Goal: Task Accomplishment & Management: Use online tool/utility

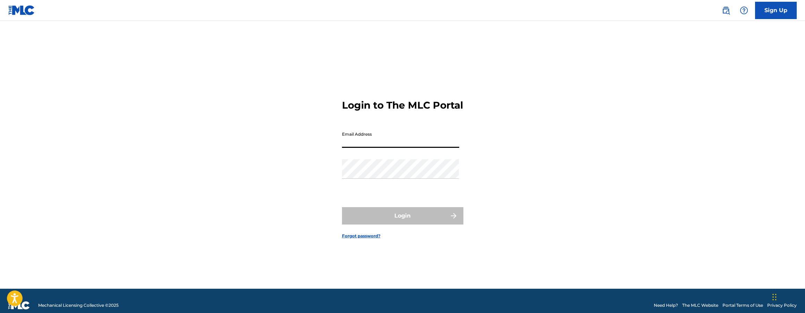
click at [390, 148] on input "Email Address" at bounding box center [400, 138] width 117 height 20
type input "[EMAIL_ADDRESS][DOMAIN_NAME]"
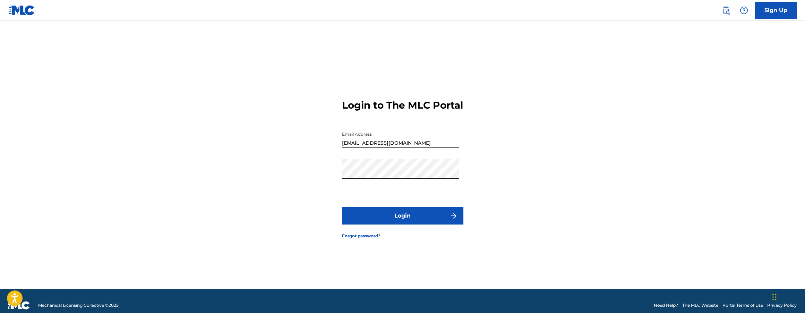
click at [399, 217] on button "Login" at bounding box center [402, 215] width 121 height 17
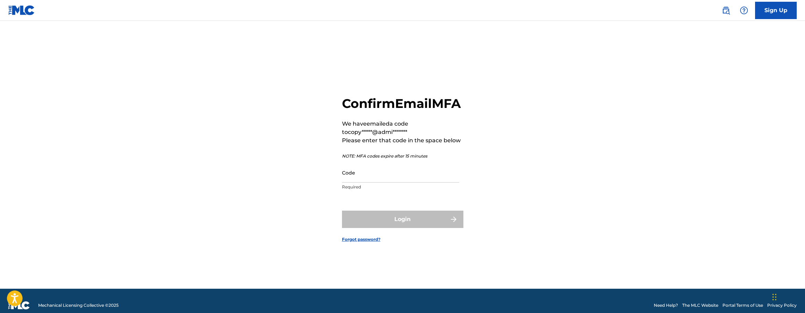
click at [355, 182] on input "Code" at bounding box center [400, 173] width 117 height 20
paste input "858619"
type input "858619"
click at [342, 210] on button "Login" at bounding box center [402, 218] width 121 height 17
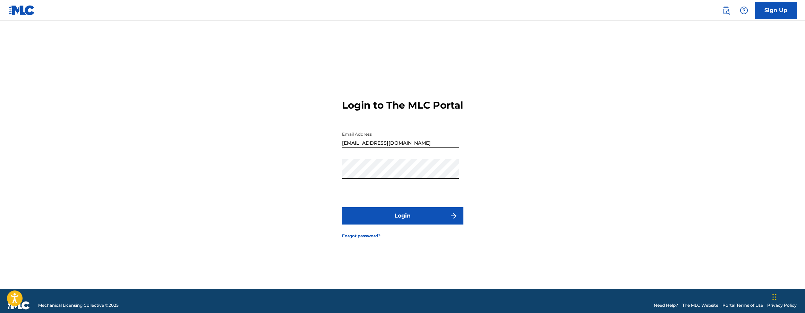
click at [383, 221] on button "Login" at bounding box center [402, 215] width 121 height 17
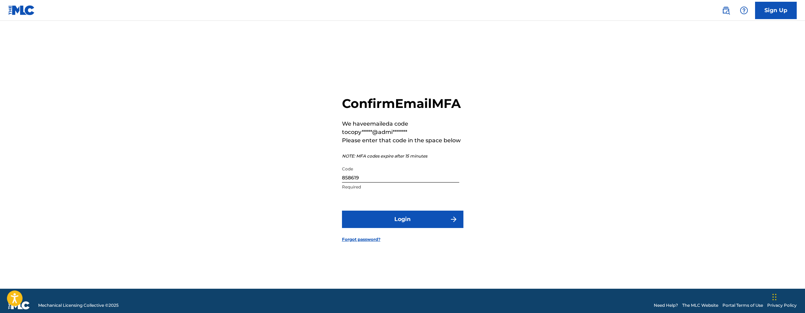
click at [381, 225] on button "Login" at bounding box center [402, 218] width 121 height 17
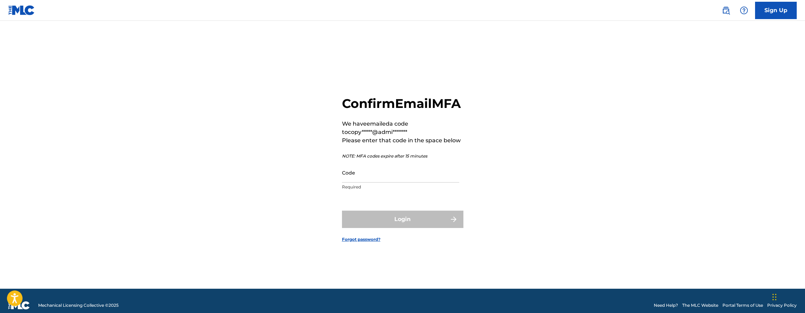
click at [391, 182] on input "Code" at bounding box center [400, 173] width 117 height 20
paste input "413984"
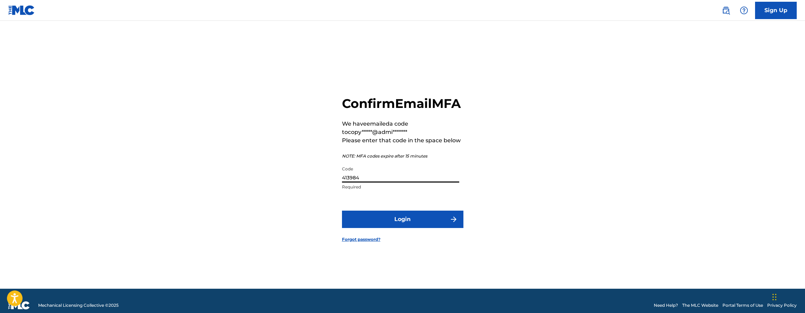
type input "413984"
click at [407, 228] on button "Login" at bounding box center [402, 218] width 121 height 17
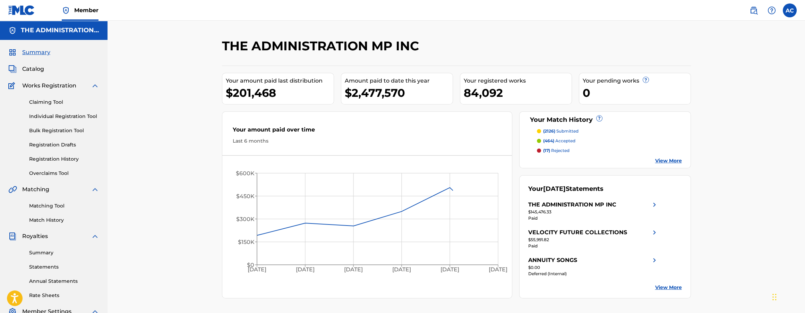
click at [37, 72] on span "Catalog" at bounding box center [33, 69] width 22 height 8
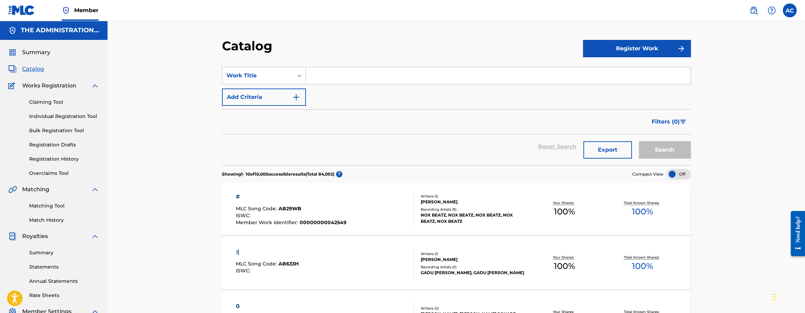
click at [355, 68] on input "Search Form" at bounding box center [498, 75] width 384 height 17
paste input "Save Me"
type input "Save Me"
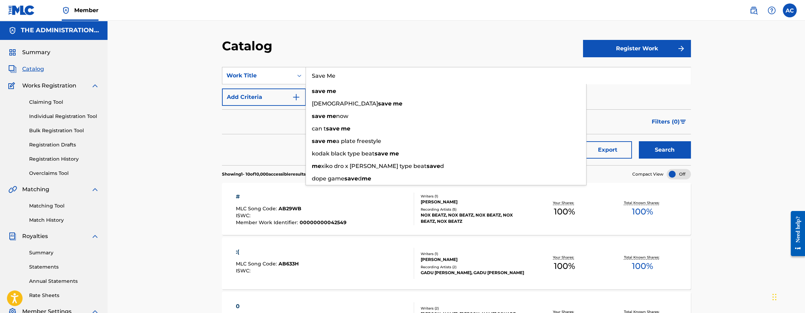
click at [262, 100] on button "Add Criteria" at bounding box center [264, 96] width 84 height 17
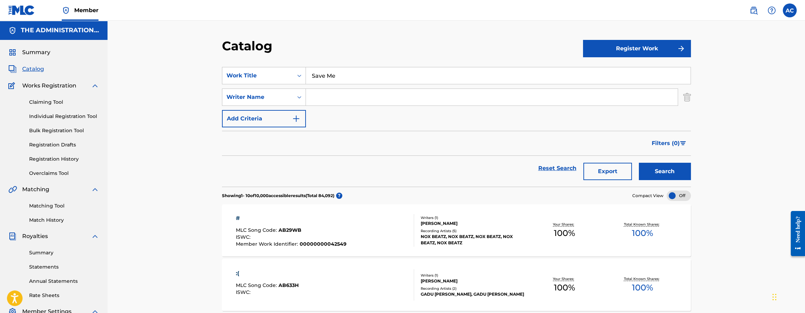
click at [324, 95] on input "Search Form" at bounding box center [492, 97] width 372 height 17
paste input "Jeff Anton Thompson"
click at [661, 170] on button "Search" at bounding box center [665, 171] width 52 height 17
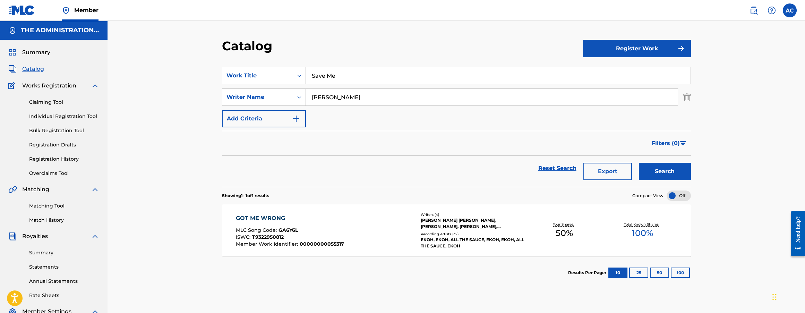
click at [342, 97] on input "Jeff Anton Thompson" at bounding box center [492, 97] width 372 height 17
click at [654, 173] on button "Search" at bounding box center [665, 171] width 52 height 17
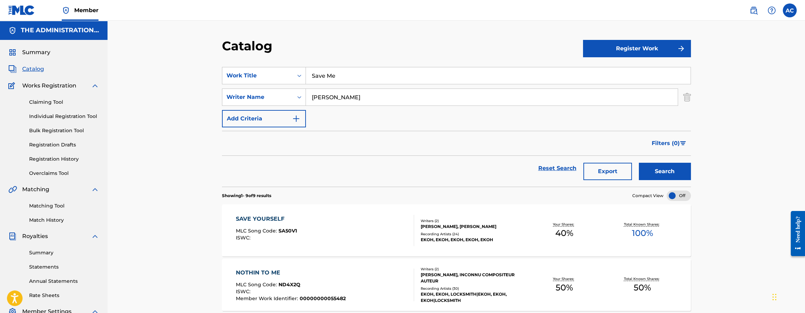
click at [315, 97] on input "Jeff Thompson" at bounding box center [492, 97] width 372 height 17
paste input "EFF THOMPSON"
type input "JEFF THOMPSON"
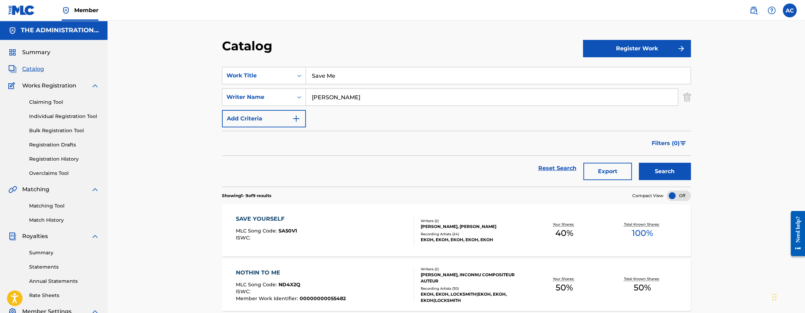
click at [639, 163] on button "Search" at bounding box center [665, 171] width 52 height 17
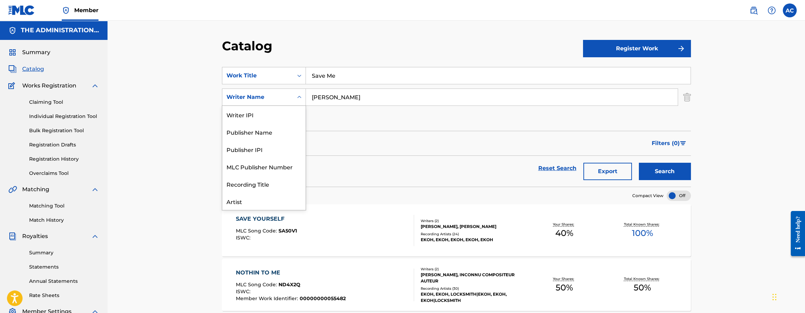
click at [285, 103] on div "Writer Name" at bounding box center [257, 96] width 71 height 13
click at [286, 165] on div "Artist" at bounding box center [263, 166] width 83 height 17
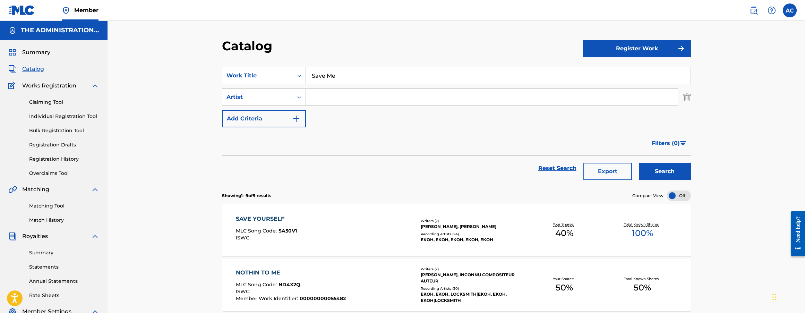
click at [325, 99] on input "Search Form" at bounding box center [492, 97] width 372 height 17
paste input "Ekoh and Zero 9:36"
click at [359, 97] on input "Ekoh and Zero 9:36" at bounding box center [492, 97] width 372 height 17
type input "Ekoh and Zero 9 36"
click at [639, 163] on button "Search" at bounding box center [665, 171] width 52 height 17
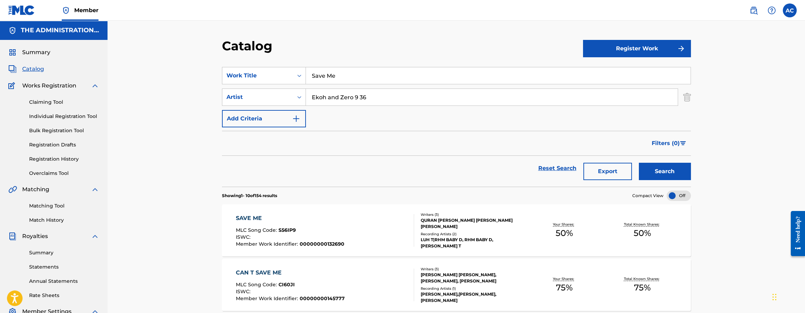
click at [255, 230] on span "MLC Song Code :" at bounding box center [257, 230] width 43 height 6
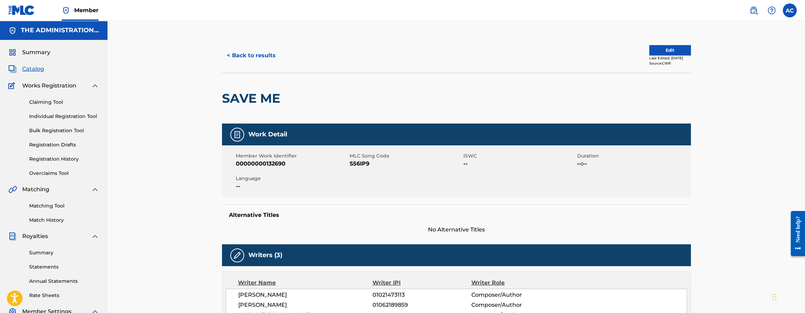
click at [242, 60] on button "< Back to results" at bounding box center [251, 55] width 59 height 17
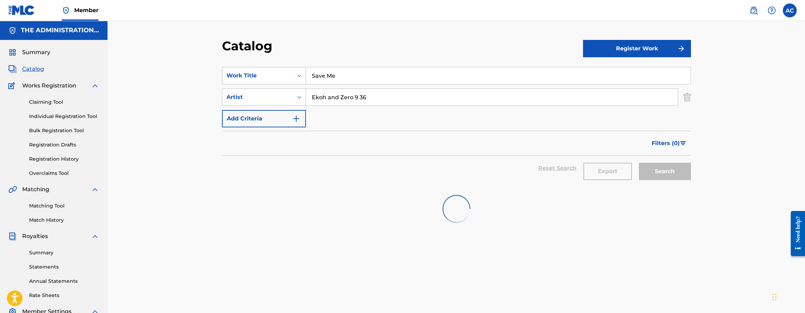
click at [280, 71] on div "Work Title" at bounding box center [257, 75] width 62 height 8
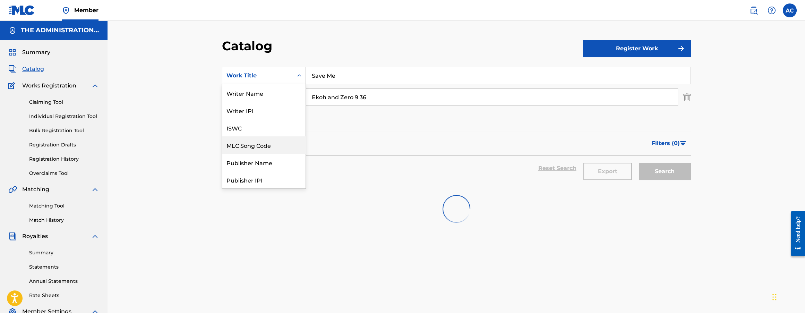
click at [266, 151] on div "MLC Song Code" at bounding box center [263, 144] width 83 height 17
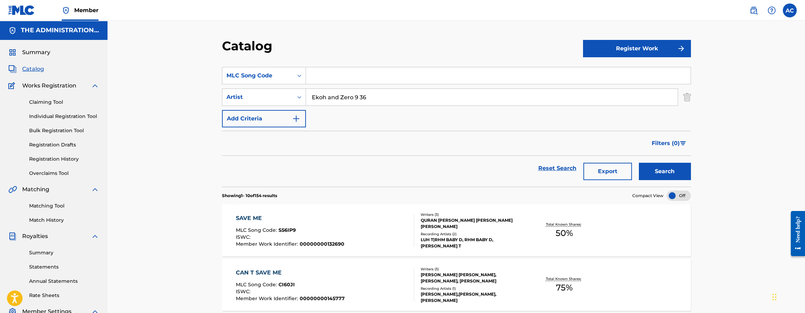
click at [324, 95] on input "Ekoh and Zero 9 36" at bounding box center [492, 97] width 372 height 17
click at [316, 71] on input "Search Form" at bounding box center [498, 75] width 384 height 17
paste input "S49UCD"
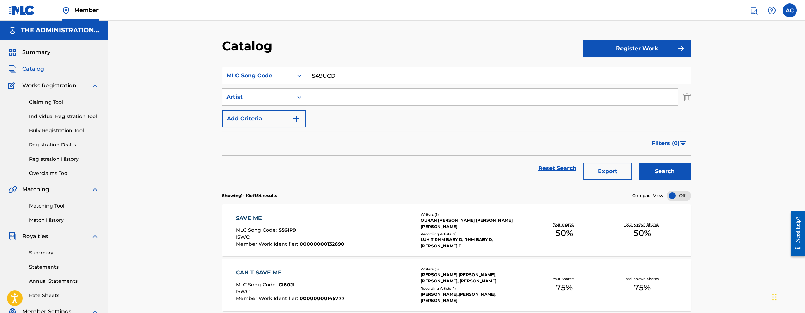
type input "S49UCD"
click at [639, 163] on button "Search" at bounding box center [665, 171] width 52 height 17
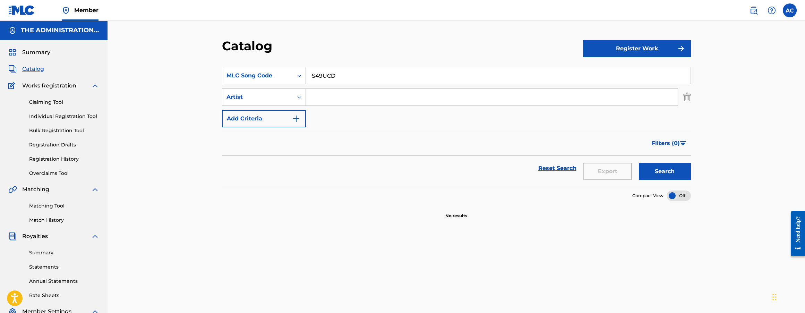
click at [752, 9] on img at bounding box center [753, 10] width 8 height 8
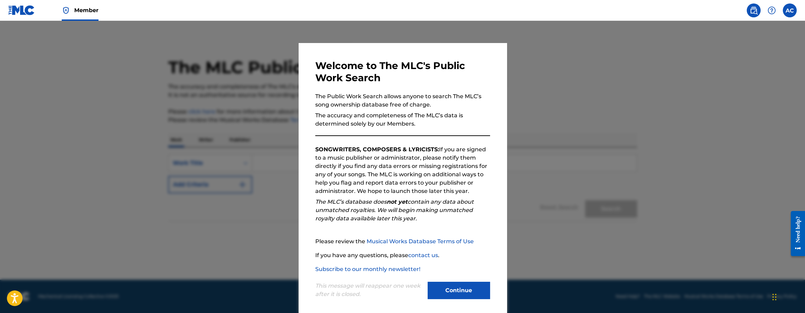
click at [446, 292] on button "Continue" at bounding box center [458, 289] width 62 height 17
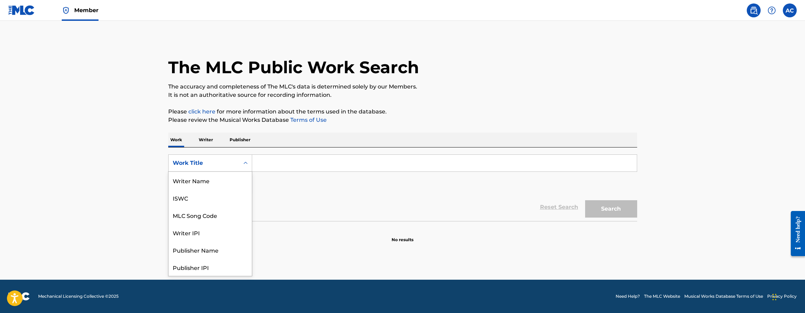
click at [239, 160] on div "Search Form" at bounding box center [245, 163] width 12 height 12
click at [221, 186] on div "MLC Song Code" at bounding box center [209, 180] width 83 height 17
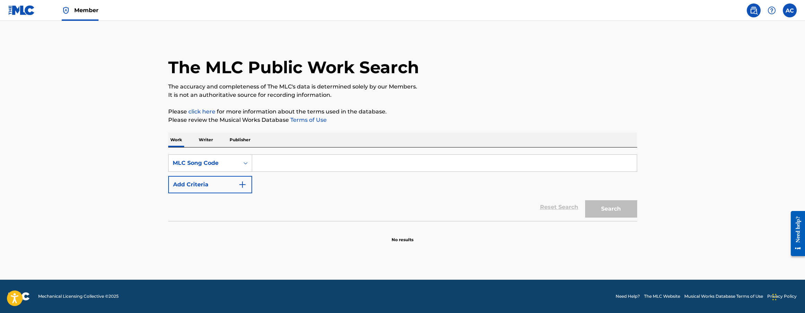
click at [276, 170] on input "Search Form" at bounding box center [444, 163] width 384 height 17
paste input "S49UCD"
type input "S49UCD"
click at [585, 200] on button "Search" at bounding box center [611, 208] width 52 height 17
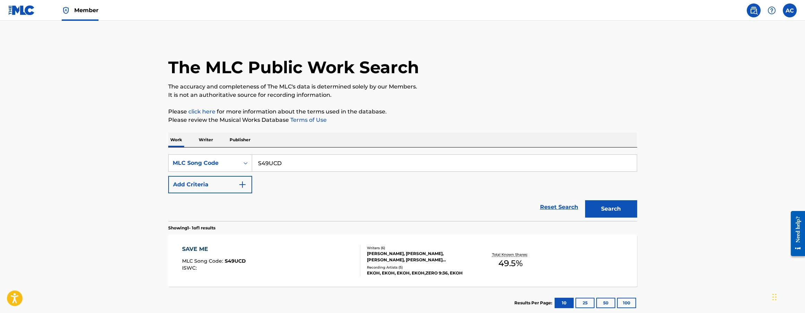
click at [310, 246] on div "SAVE ME MLC Song Code : S49UCD ISWC :" at bounding box center [271, 260] width 178 height 31
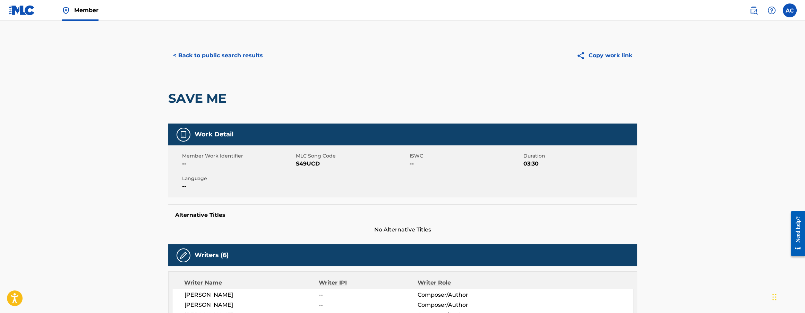
click at [208, 62] on button "< Back to public search results" at bounding box center [217, 55] width 99 height 17
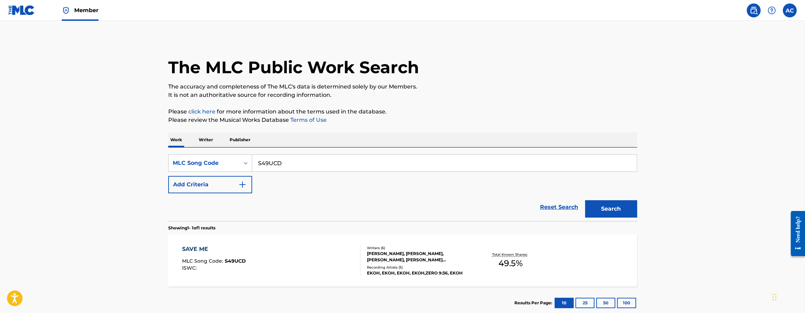
click at [85, 14] on link "Member" at bounding box center [80, 10] width 37 height 20
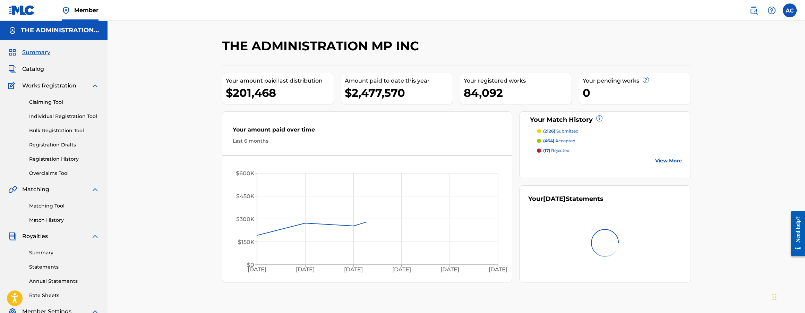
click at [29, 71] on span "Catalog" at bounding box center [33, 69] width 22 height 8
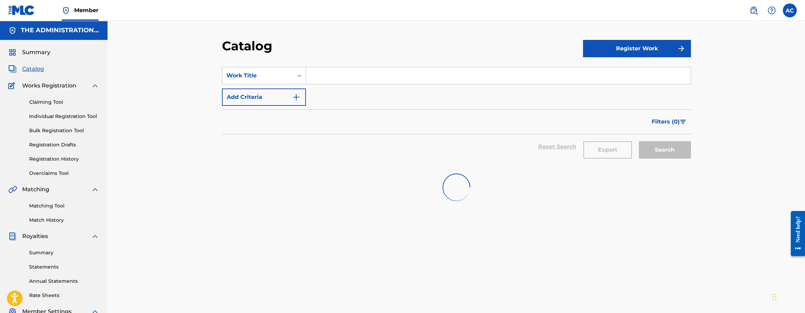
click at [338, 73] on input "Search Form" at bounding box center [498, 75] width 384 height 17
paste input "Nobody Likes Me"
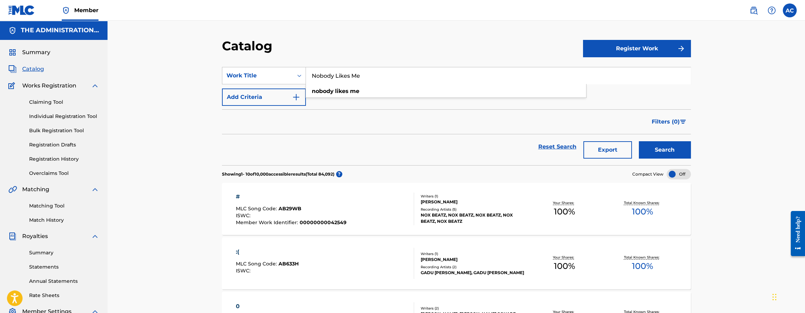
type input "Nobody Likes Me"
drag, startPoint x: 285, startPoint y: 96, endPoint x: 293, endPoint y: 97, distance: 7.4
click at [285, 96] on button "Add Criteria" at bounding box center [264, 96] width 84 height 17
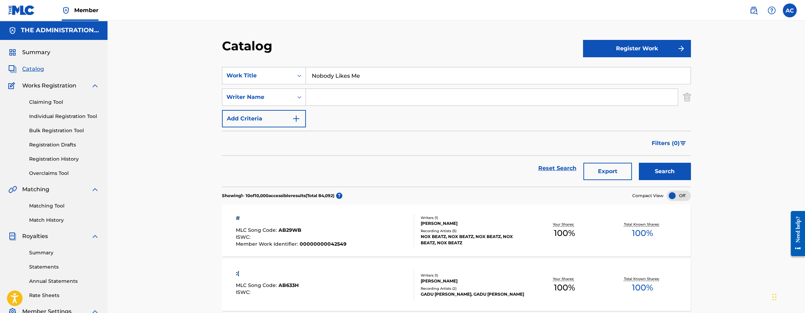
click at [354, 98] on input "Search Form" at bounding box center [492, 97] width 372 height 17
paste input "Jeff Anton Thompson"
type input "Jeff Anton Thompson"
click at [661, 168] on button "Search" at bounding box center [665, 171] width 52 height 17
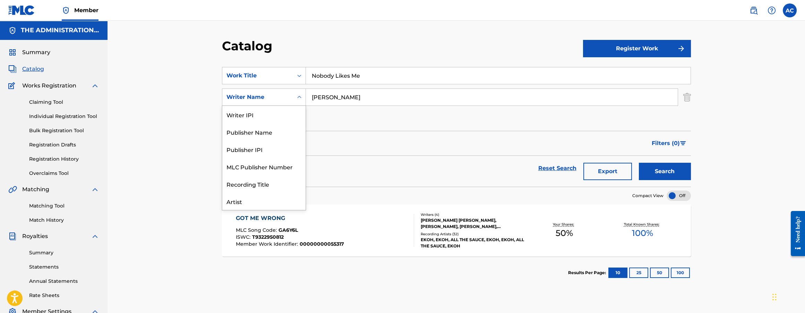
click at [285, 103] on div "Writer Name" at bounding box center [257, 96] width 71 height 13
click at [288, 165] on div "Artist" at bounding box center [263, 166] width 83 height 17
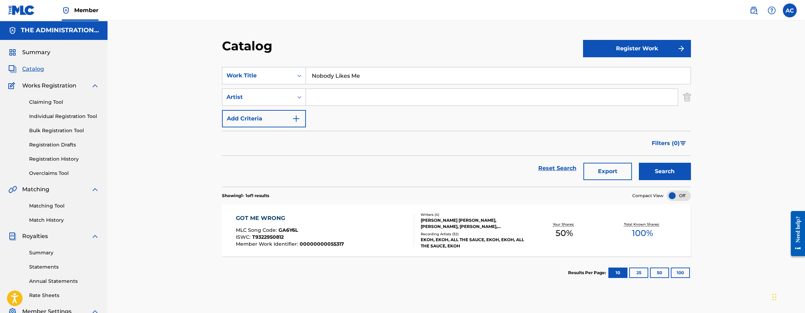
click at [336, 97] on input "Search Form" at bounding box center [492, 97] width 372 height 17
paste input "Ekoh and Tech N9ne"
type input "Ekoh and Tech N9ne"
click at [639, 163] on button "Search" at bounding box center [665, 171] width 52 height 17
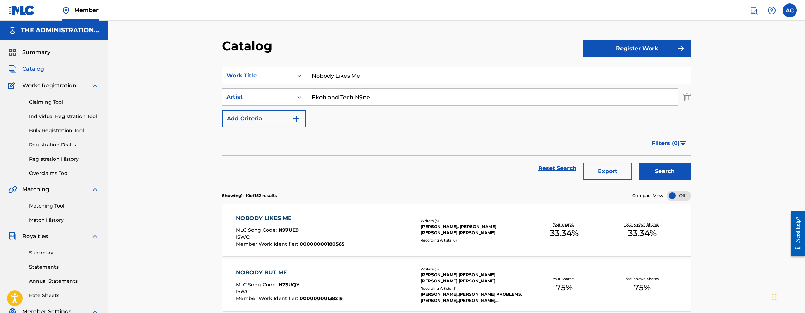
click at [328, 228] on div "MLC Song Code : N97UE9" at bounding box center [290, 230] width 108 height 7
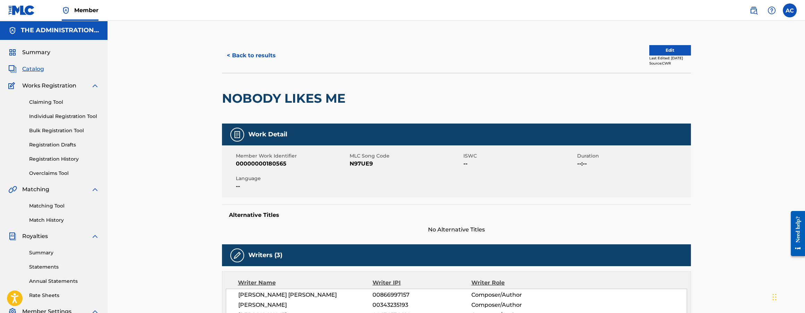
click at [683, 53] on button "Edit" at bounding box center [670, 50] width 42 height 10
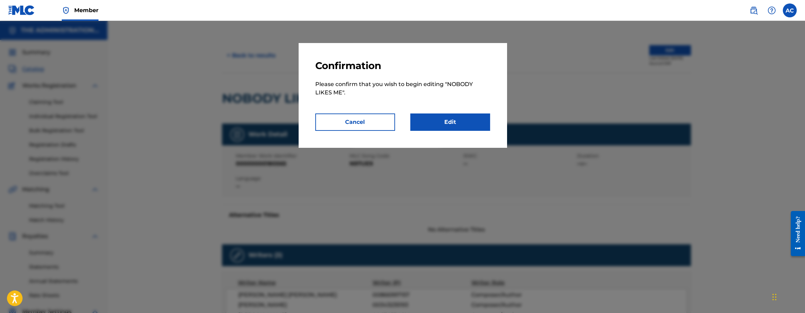
click at [451, 129] on link "Edit" at bounding box center [450, 121] width 80 height 17
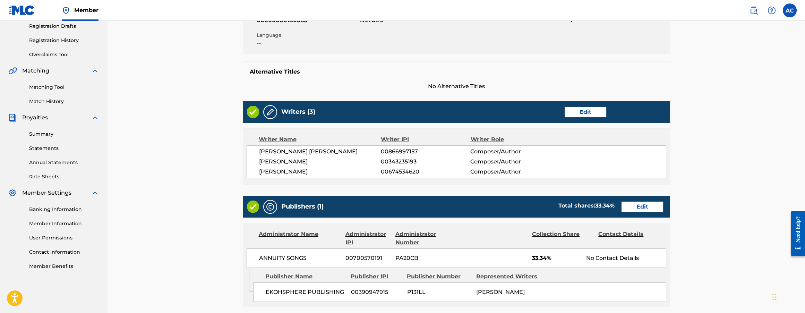
scroll to position [244, 0]
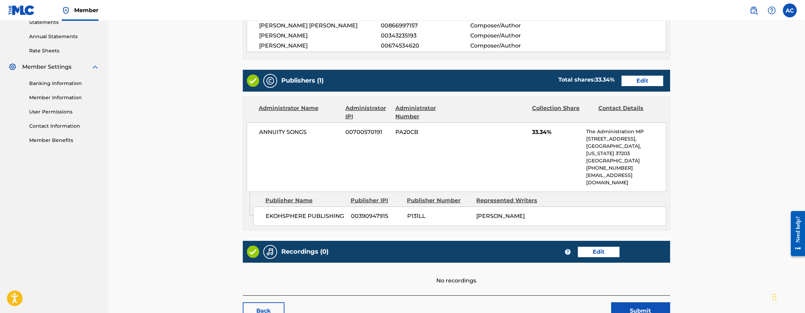
click at [605, 246] on link "Edit" at bounding box center [598, 251] width 42 height 10
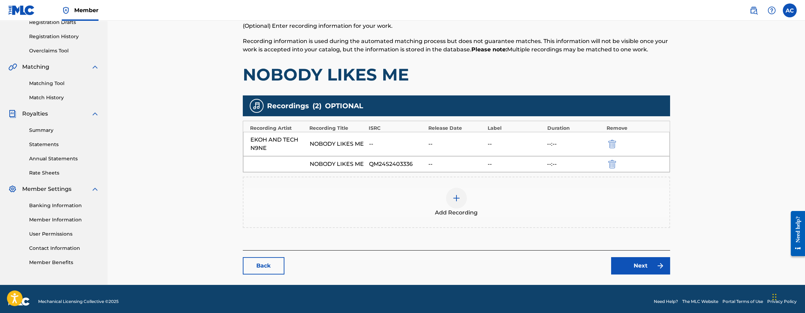
scroll to position [127, 0]
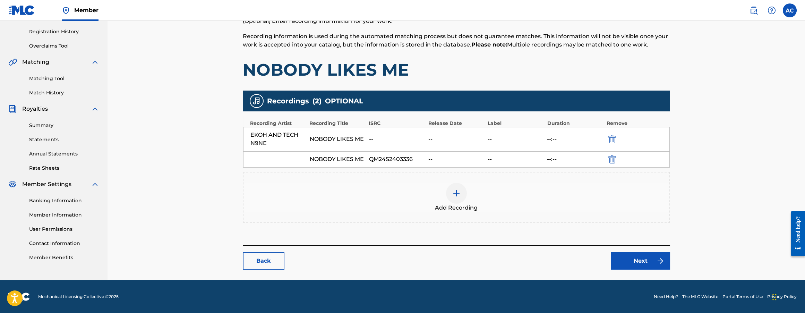
click at [390, 160] on div "QM24S2403336" at bounding box center [397, 159] width 56 height 8
copy div "QM24S2403336"
click at [265, 253] on link "Back" at bounding box center [264, 260] width 42 height 17
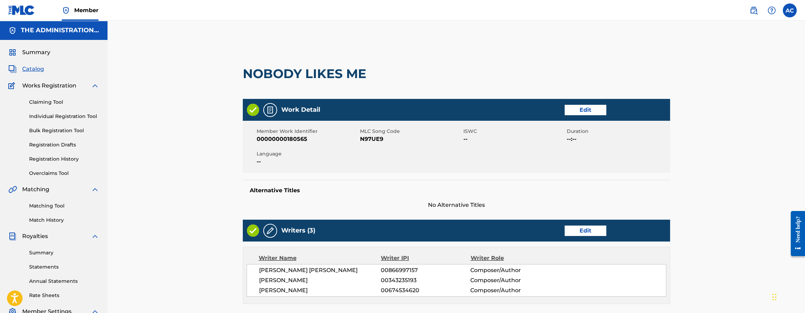
click at [304, 53] on div "NOBODY LIKES ME" at bounding box center [306, 74] width 127 height 50
click at [303, 70] on h2 "NOBODY LIKES ME" at bounding box center [306, 74] width 127 height 16
copy div "NOBODY LIKES ME"
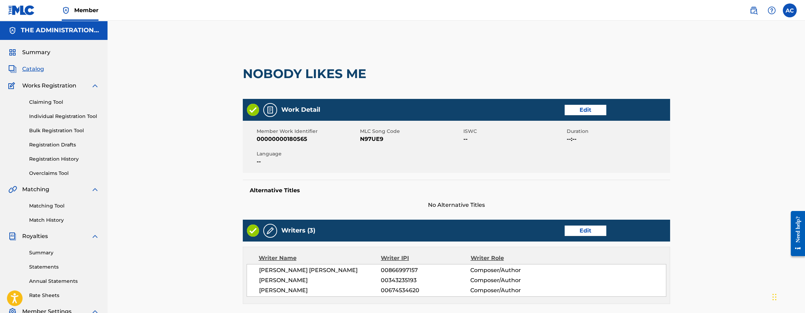
click at [372, 141] on span "N97UE9" at bounding box center [411, 139] width 102 height 8
copy span "N97UE9"
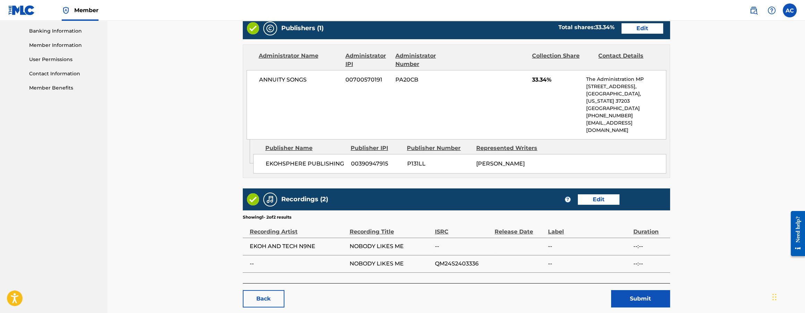
click at [276, 290] on link "Back" at bounding box center [264, 298] width 42 height 17
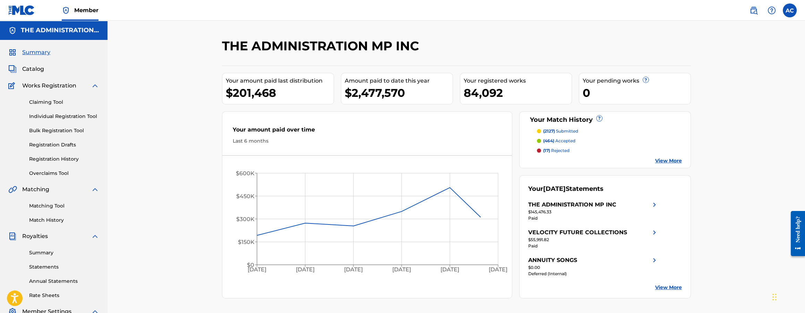
click at [40, 69] on span "Catalog" at bounding box center [33, 69] width 22 height 8
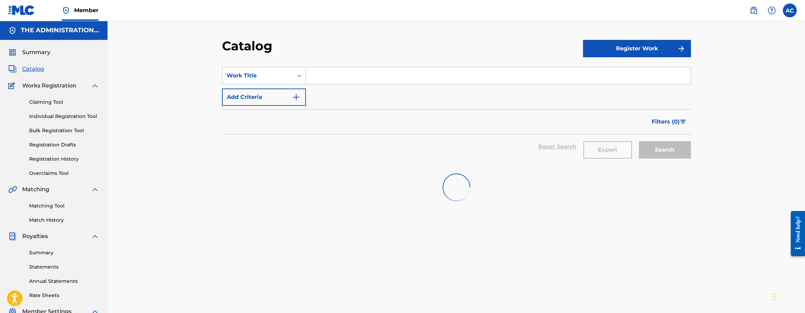
click at [320, 75] on input "Search Form" at bounding box center [498, 75] width 384 height 17
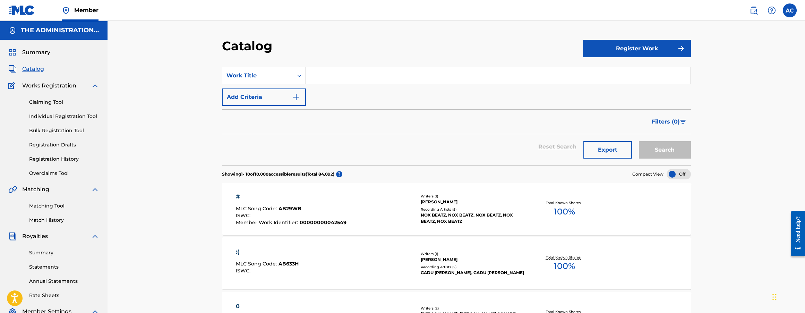
paste input "The One Who Holds The Light"
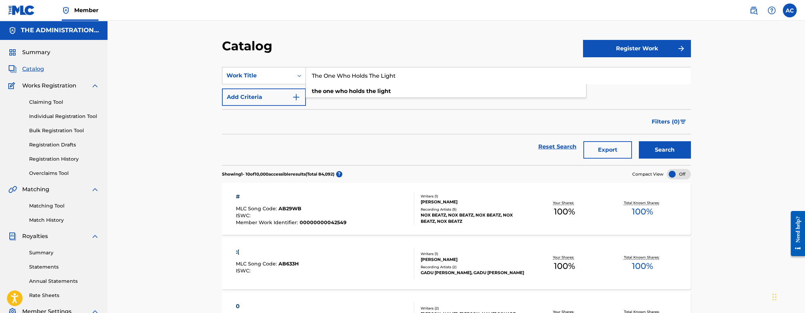
type input "The One Who Holds The Light"
click at [290, 98] on button "Add Criteria" at bounding box center [264, 96] width 84 height 17
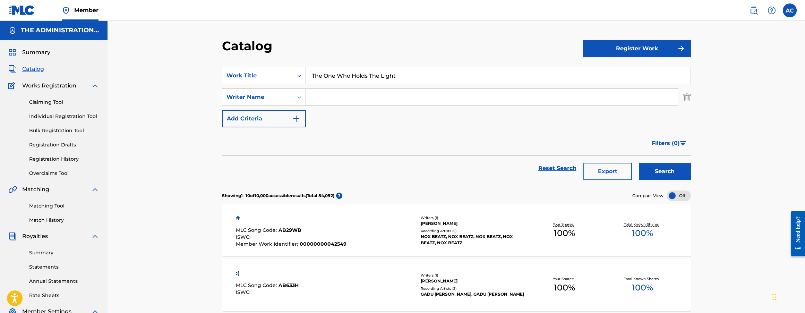
click at [354, 98] on input "Search Form" at bounding box center [492, 97] width 372 height 17
paste input "Jeff Anton Thompson"
type input "Jeff Anton Thompson"
click at [639, 163] on button "Search" at bounding box center [665, 171] width 52 height 17
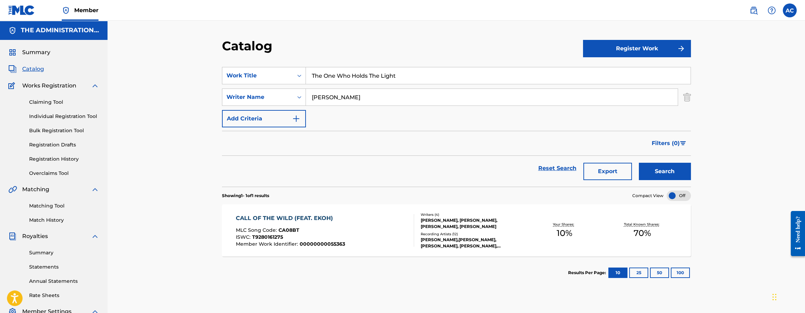
click at [345, 231] on div "CALL OF THE WILD (FEAT. EKOH) MLC Song Code : CA08BT ISWC : T9280161275 Member …" at bounding box center [325, 230] width 178 height 33
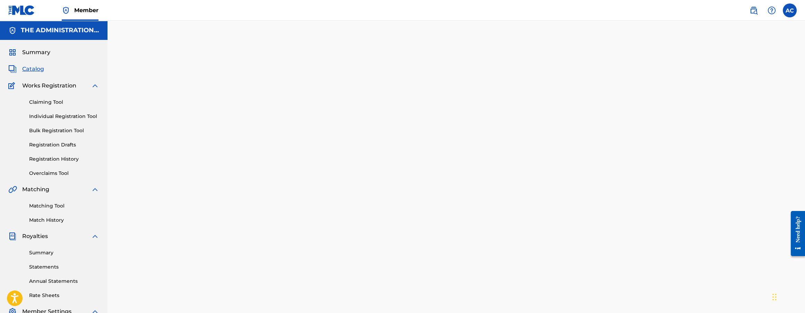
click at [345, 231] on div at bounding box center [456, 217] width 485 height 358
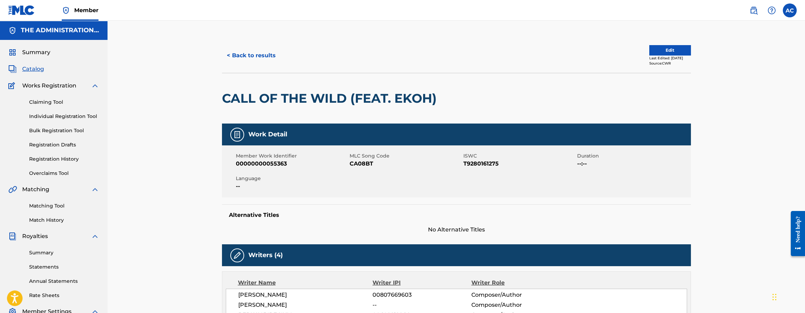
click at [260, 53] on button "< Back to results" at bounding box center [251, 55] width 59 height 17
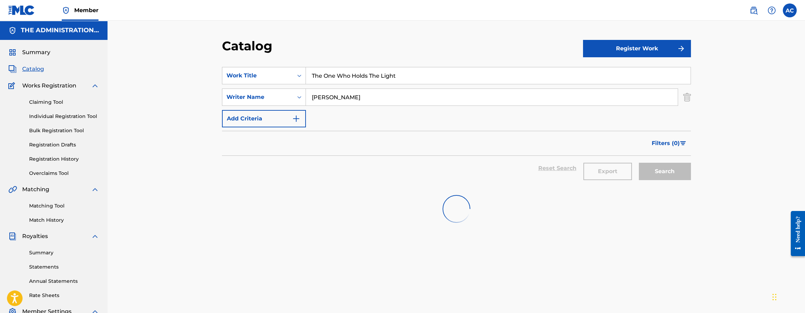
click at [357, 78] on input "The One Who Holds The Light" at bounding box center [498, 75] width 384 height 17
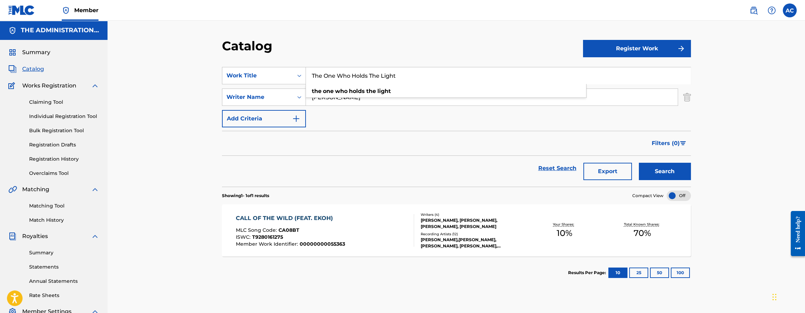
click at [639, 163] on button "Search" at bounding box center [665, 171] width 52 height 17
click at [346, 238] on div "CALL OF THE WILD (FEAT. EKOH) MLC Song Code : CA08BT ISWC : T9280161275 Member …" at bounding box center [325, 230] width 178 height 33
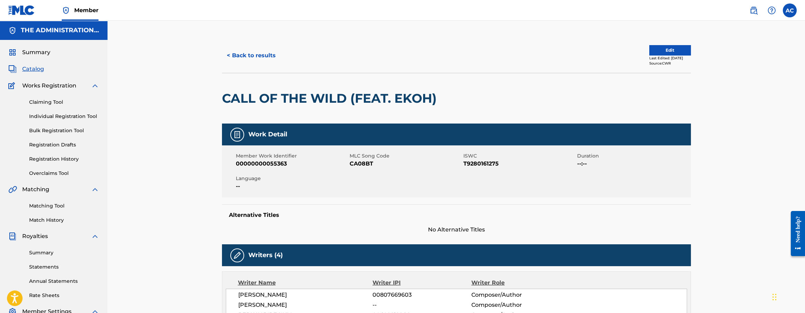
click at [256, 56] on button "< Back to results" at bounding box center [251, 55] width 59 height 17
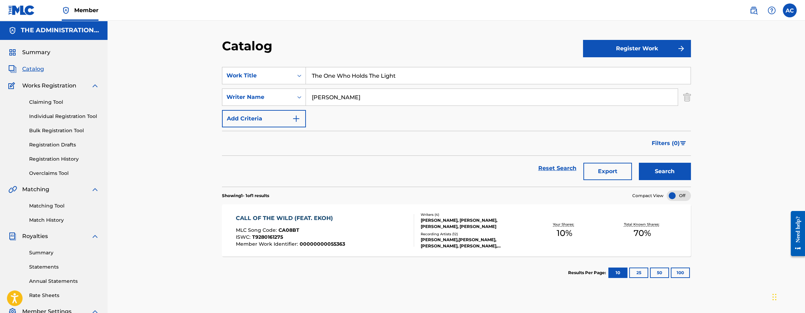
click at [334, 96] on input "Jeff Anton Thompson" at bounding box center [492, 97] width 372 height 17
paste input "Ekoh"
type input "Ekoh"
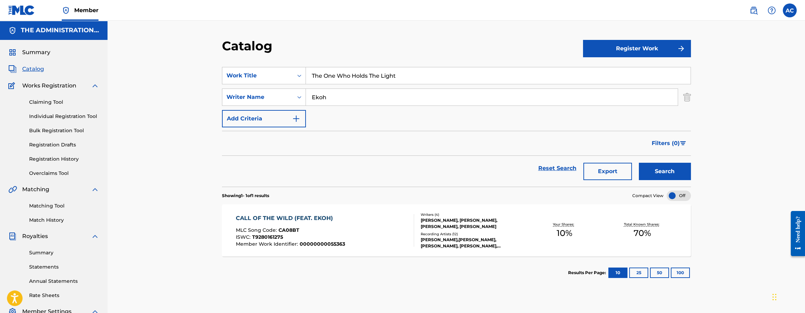
click at [639, 163] on button "Search" at bounding box center [665, 171] width 52 height 17
click at [275, 95] on div "Writer Name" at bounding box center [257, 97] width 62 height 8
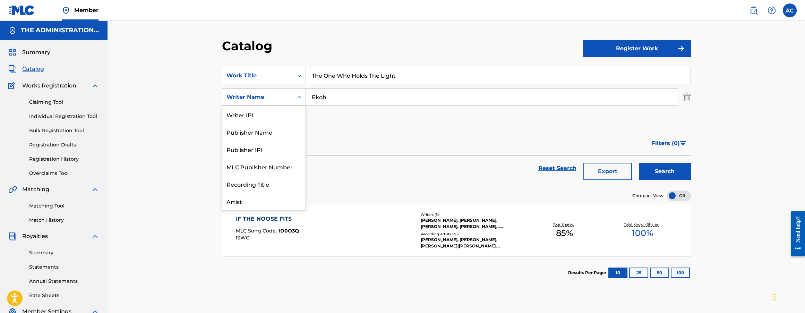
scroll to position [35, 0]
click at [267, 170] on div "Artist" at bounding box center [263, 166] width 83 height 17
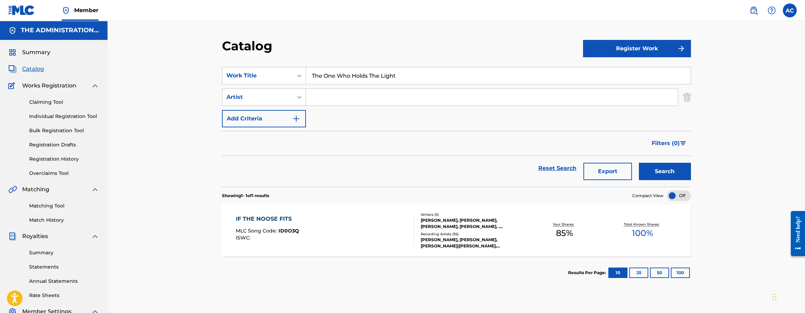
click at [347, 93] on input "Search Form" at bounding box center [492, 97] width 372 height 17
paste input "Ekoh"
type input "Ekoh"
click at [639, 163] on button "Search" at bounding box center [665, 171] width 52 height 17
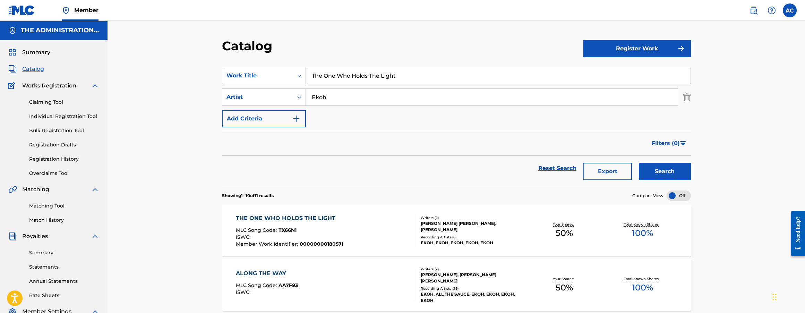
click at [327, 235] on div "ISWC :" at bounding box center [289, 237] width 107 height 7
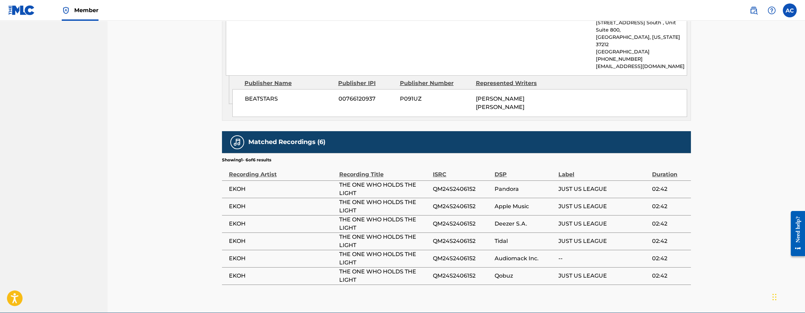
scroll to position [524, 0]
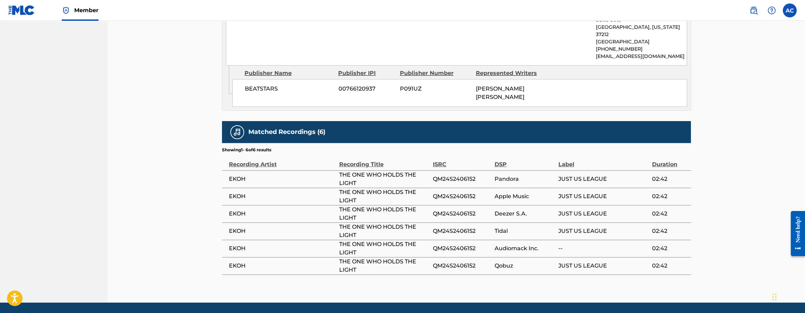
click at [457, 175] on span "QM24S2406152" at bounding box center [462, 179] width 58 height 8
copy span "QM24S2406152"
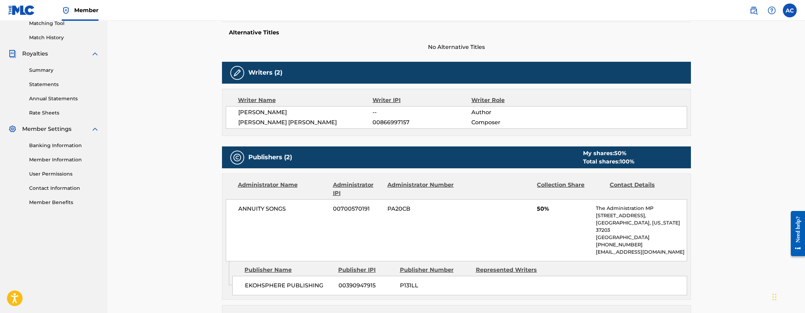
scroll to position [0, 0]
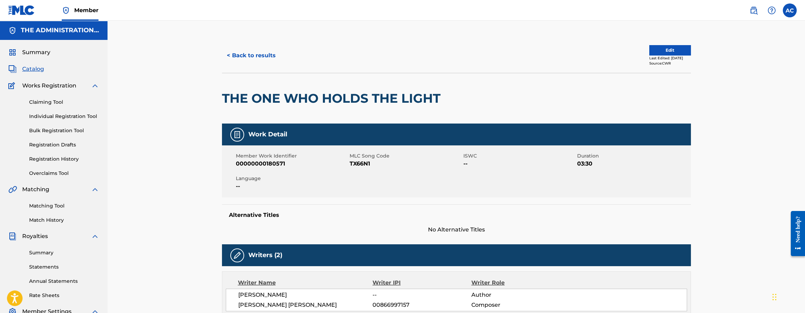
click at [363, 162] on span "TX66N1" at bounding box center [405, 163] width 112 height 8
copy span "TX66N1"
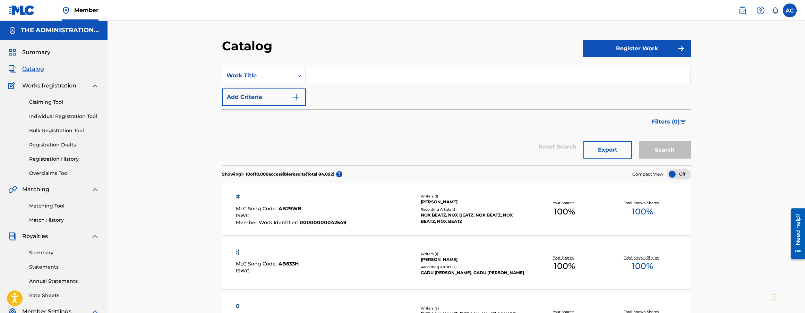
click at [51, 206] on link "Matching Tool" at bounding box center [64, 205] width 70 height 7
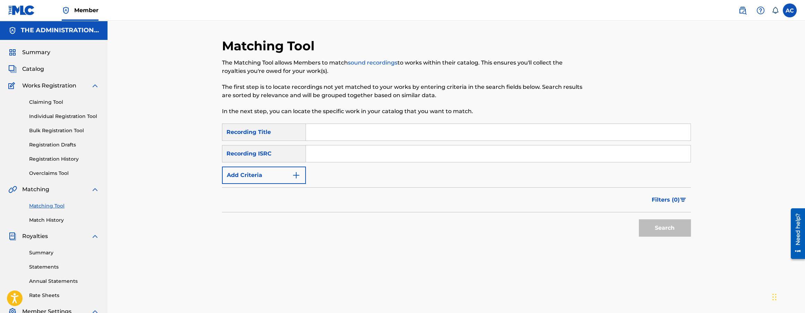
click at [345, 154] on input "Search Form" at bounding box center [498, 153] width 384 height 17
paste input "QM24S2403336"
type input "QM24S2403336"
click at [639, 219] on button "Search" at bounding box center [665, 227] width 52 height 17
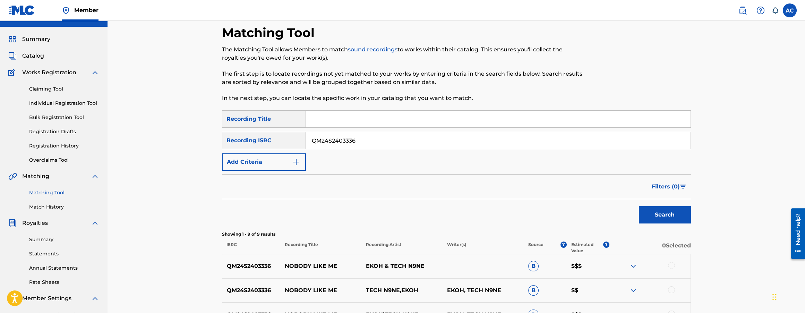
scroll to position [159, 0]
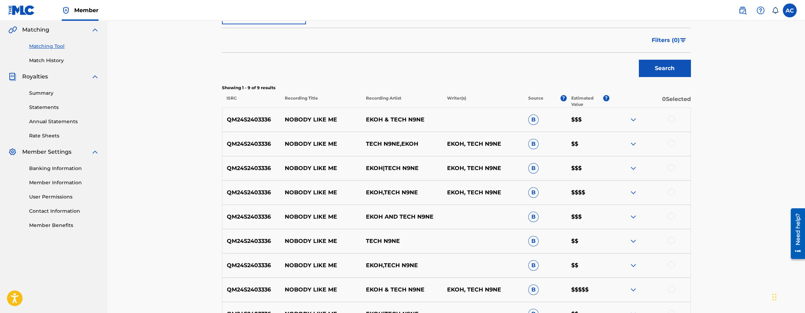
click at [674, 119] on div at bounding box center [671, 118] width 7 height 7
click at [671, 142] on div at bounding box center [671, 143] width 7 height 7
click at [671, 167] on div at bounding box center [671, 167] width 7 height 7
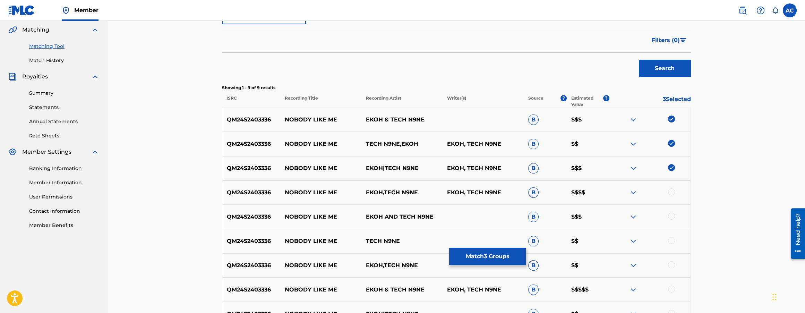
click at [672, 191] on div at bounding box center [671, 191] width 7 height 7
click at [671, 215] on div at bounding box center [671, 215] width 7 height 7
click at [671, 240] on div at bounding box center [671, 240] width 7 height 7
click at [671, 262] on div at bounding box center [671, 264] width 7 height 7
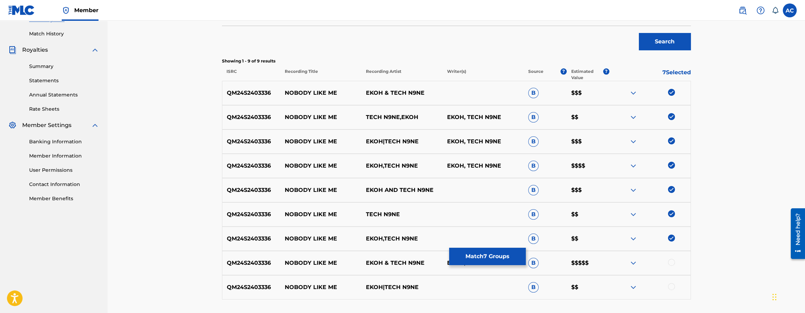
scroll to position [240, 0]
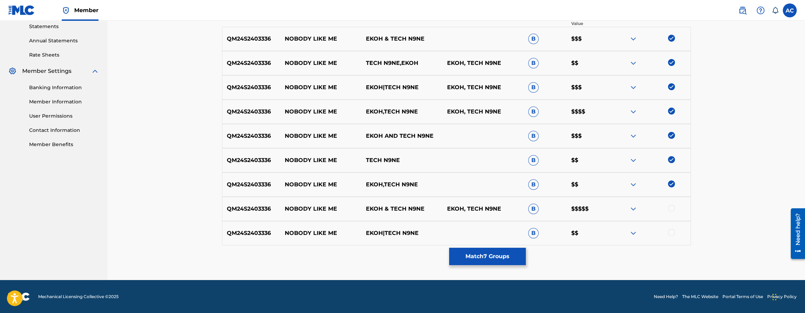
click at [673, 208] on div at bounding box center [671, 208] width 7 height 7
click at [673, 232] on div at bounding box center [671, 232] width 7 height 7
click at [480, 253] on button "Match 9 Groups" at bounding box center [487, 255] width 77 height 17
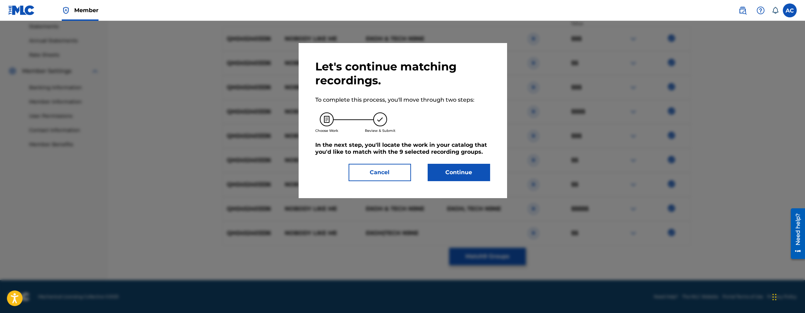
click at [468, 167] on button "Continue" at bounding box center [458, 172] width 62 height 17
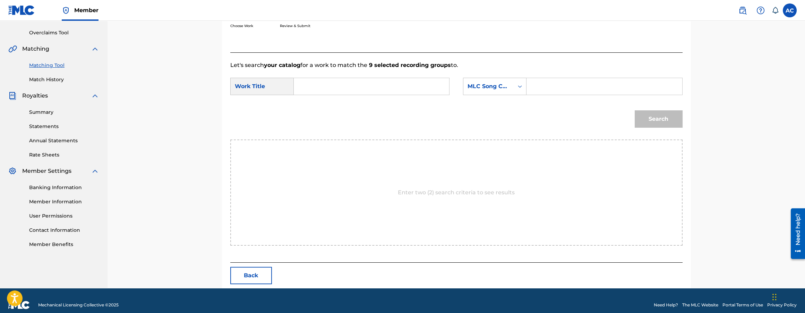
scroll to position [149, 0]
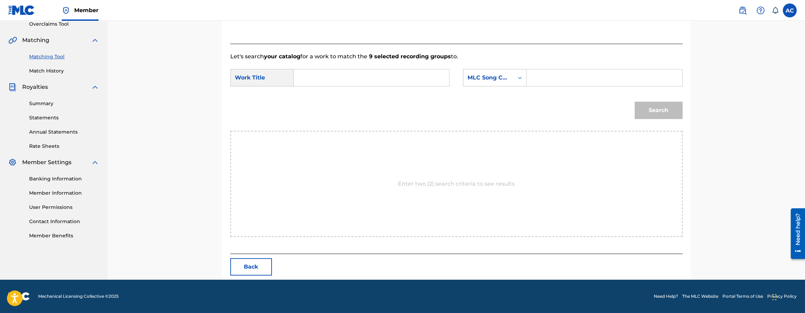
click at [358, 87] on div "SearchWithCriteriabe301d25-60a2-4e40-b785-35fc690397c3 Work Title SearchWithCri…" at bounding box center [456, 79] width 452 height 21
click at [359, 80] on input "Search Form" at bounding box center [371, 77] width 144 height 17
paste input "NOBODY LIKES ME"
type input "NOBODY LIKES ME"
click at [555, 83] on input "Search Form" at bounding box center [604, 77] width 144 height 17
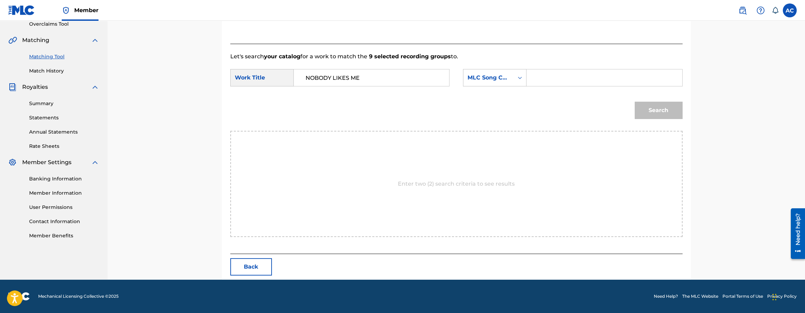
paste input "N97UE9"
type input "N97UE9"
click at [651, 114] on button "Search" at bounding box center [658, 110] width 48 height 17
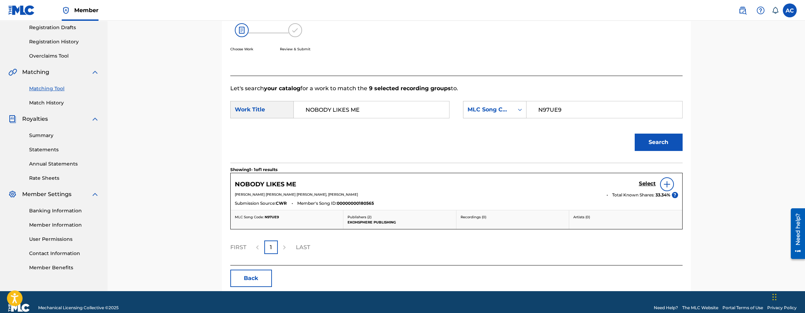
scroll to position [128, 0]
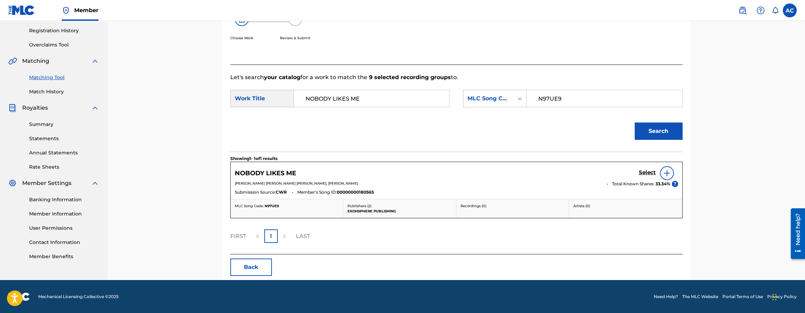
click at [643, 175] on h5 "Select" at bounding box center [647, 172] width 17 height 7
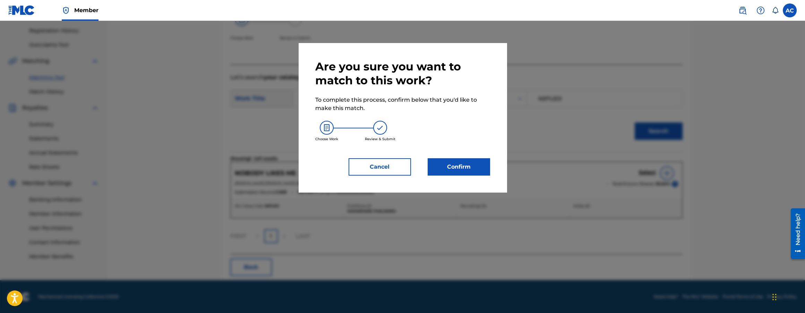
click at [468, 165] on button "Confirm" at bounding box center [458, 166] width 62 height 17
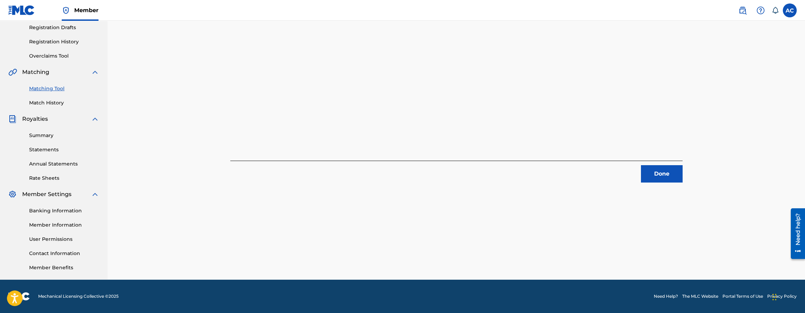
click at [652, 181] on button "Done" at bounding box center [662, 173] width 42 height 17
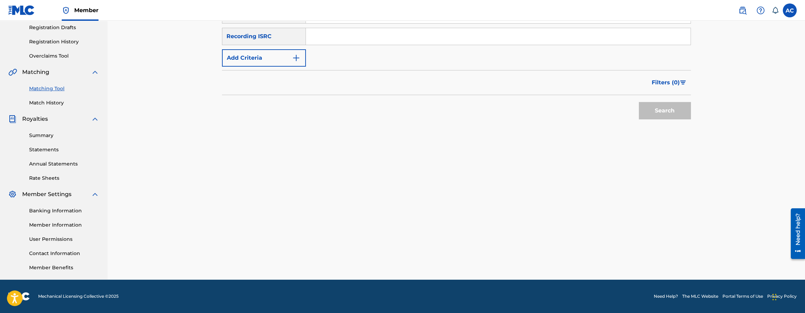
click at [338, 34] on input "Search Form" at bounding box center [498, 36] width 384 height 17
paste input "QM24S2406152"
type input "QM24S2406152"
click at [639, 102] on button "Search" at bounding box center [665, 110] width 52 height 17
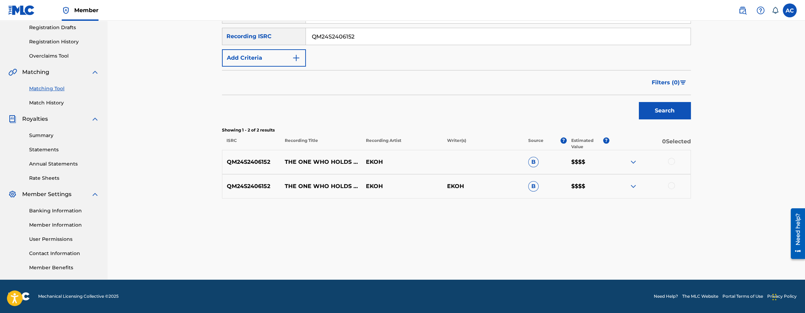
click at [669, 162] on div at bounding box center [671, 161] width 7 height 7
click at [673, 184] on div at bounding box center [671, 185] width 7 height 7
click at [488, 259] on button "Match 2 Groups" at bounding box center [487, 255] width 77 height 17
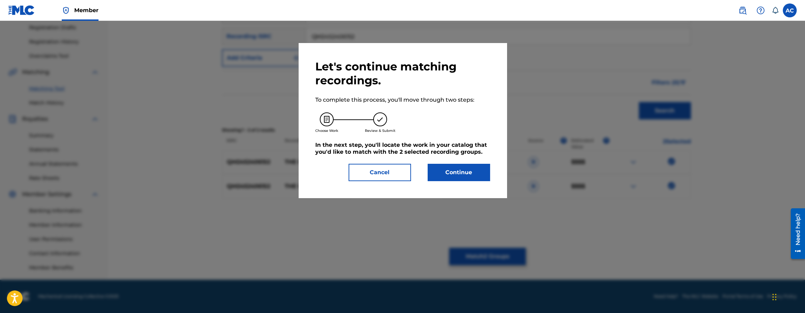
click at [453, 172] on button "Continue" at bounding box center [458, 172] width 62 height 17
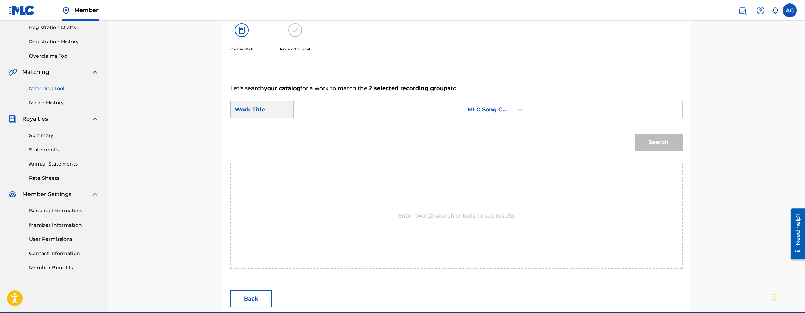
click at [348, 108] on input "Search Form" at bounding box center [371, 109] width 144 height 17
paste input "The One Who Holds The Light"
type input "The One Who Holds The Light"
click at [555, 110] on input "Search Form" at bounding box center [604, 109] width 144 height 17
paste input "TX66N1"
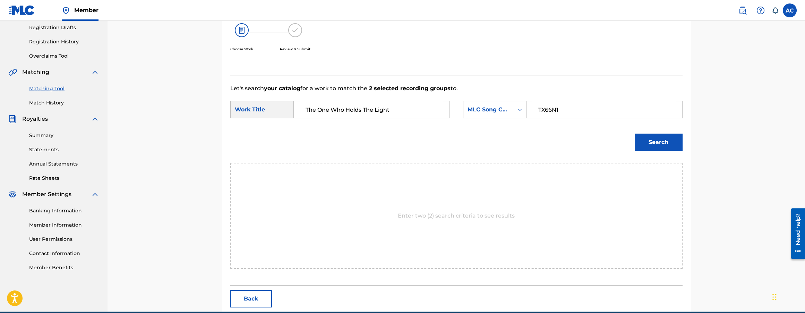
type input "TX66N1"
click at [654, 141] on button "Search" at bounding box center [658, 141] width 48 height 17
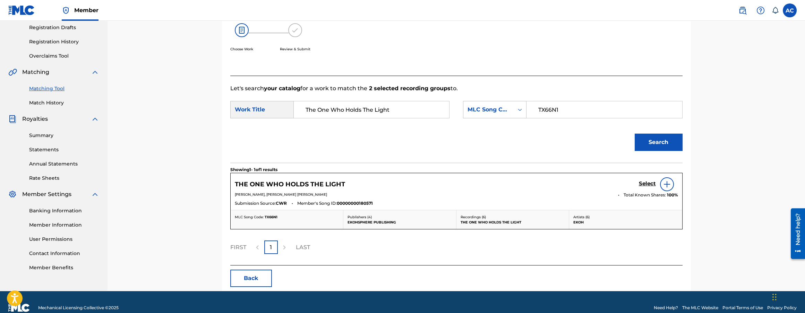
click at [652, 183] on h5 "Select" at bounding box center [647, 183] width 17 height 7
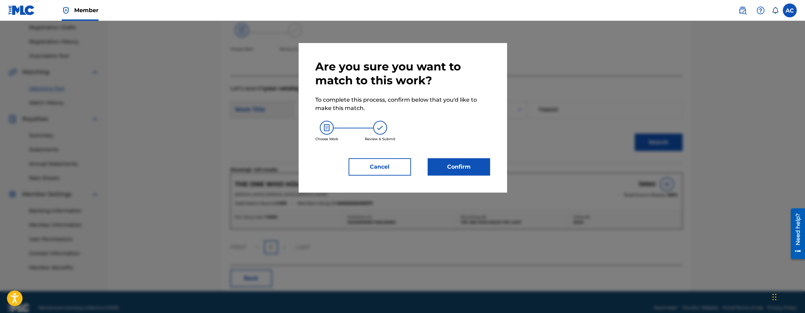
click at [464, 170] on button "Confirm" at bounding box center [458, 166] width 62 height 17
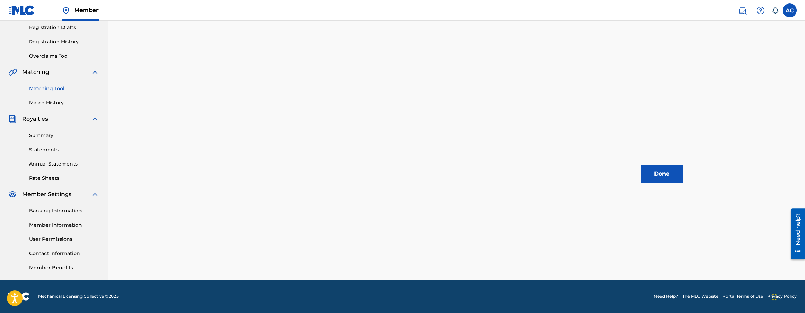
click at [674, 175] on button "Done" at bounding box center [662, 173] width 42 height 17
